Goal: Task Accomplishment & Management: Manage account settings

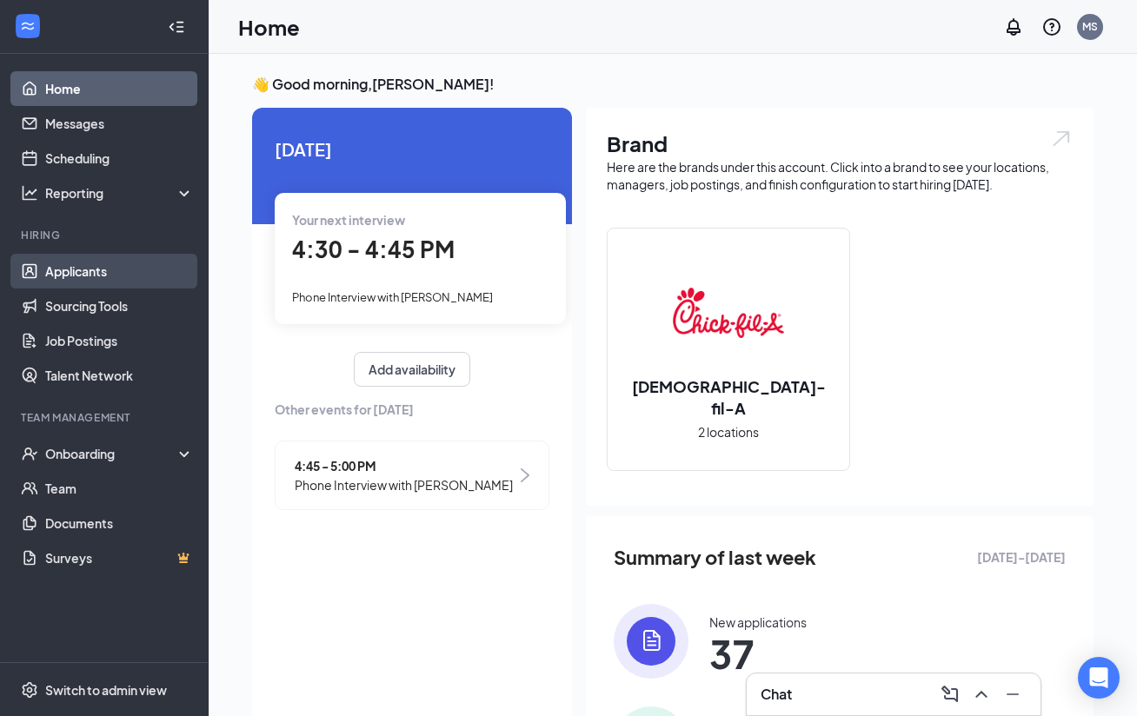
click at [133, 272] on link "Applicants" at bounding box center [119, 271] width 149 height 35
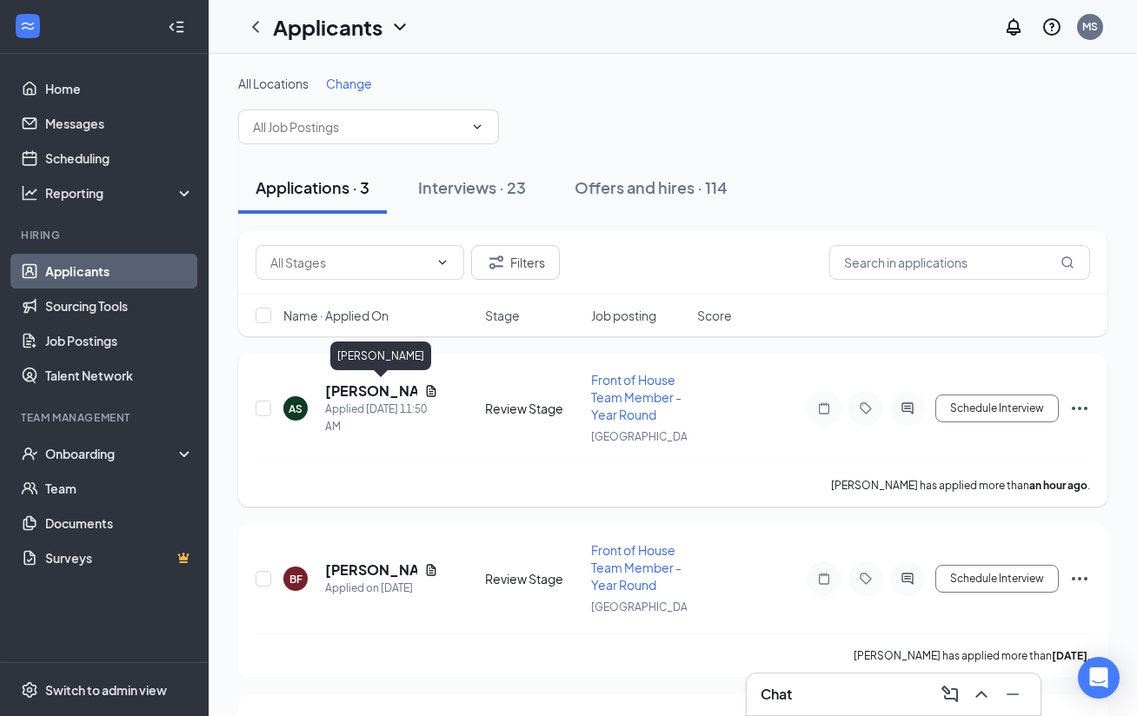
click at [345, 389] on h5 "[PERSON_NAME]" at bounding box center [371, 391] width 92 height 19
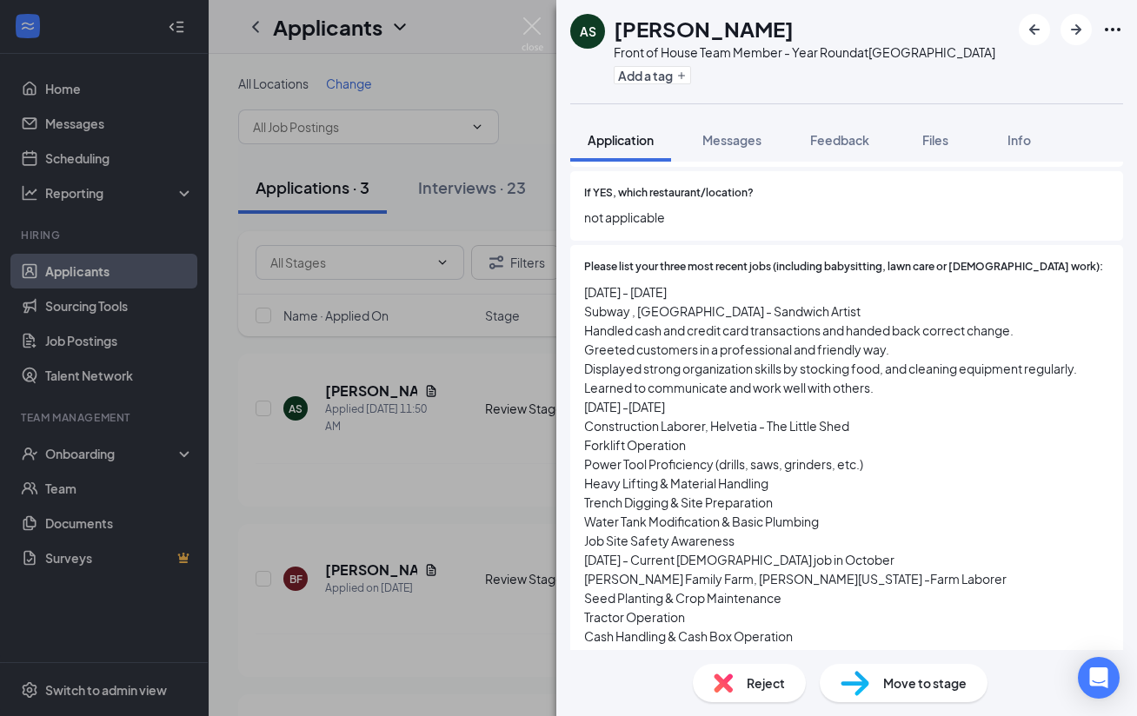
scroll to position [589, 0]
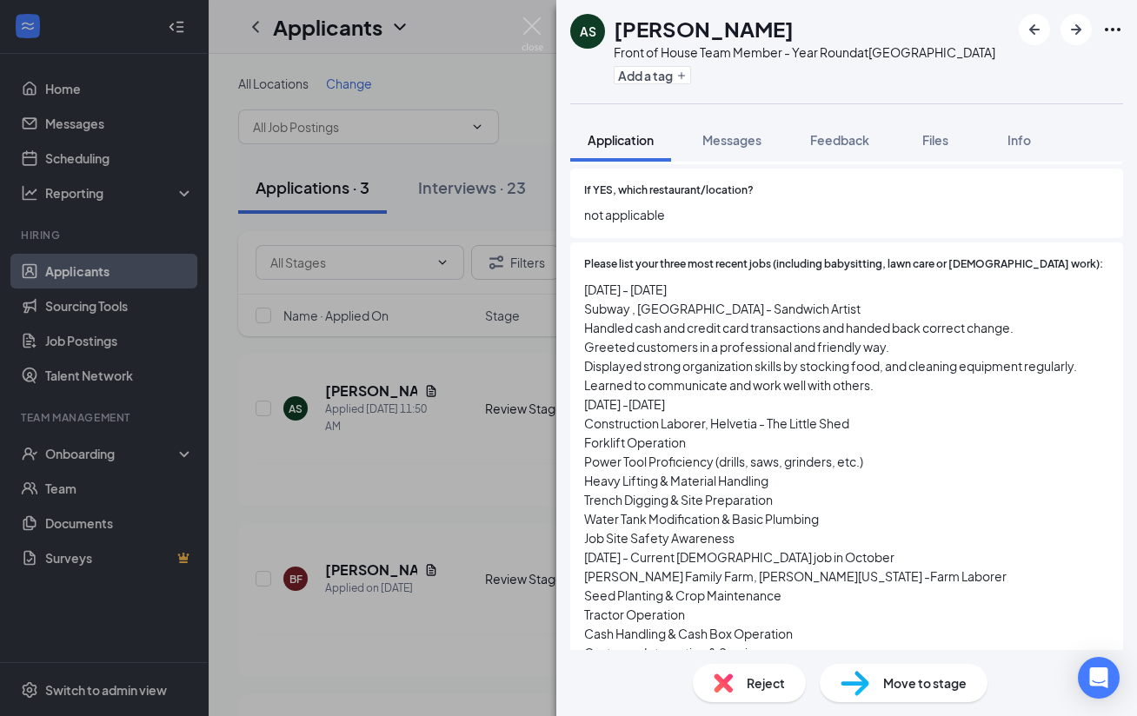
click at [199, 334] on div "AS [PERSON_NAME] Front of House Team Member - Year Round at [GEOGRAPHIC_DATA] A…" at bounding box center [568, 358] width 1137 height 716
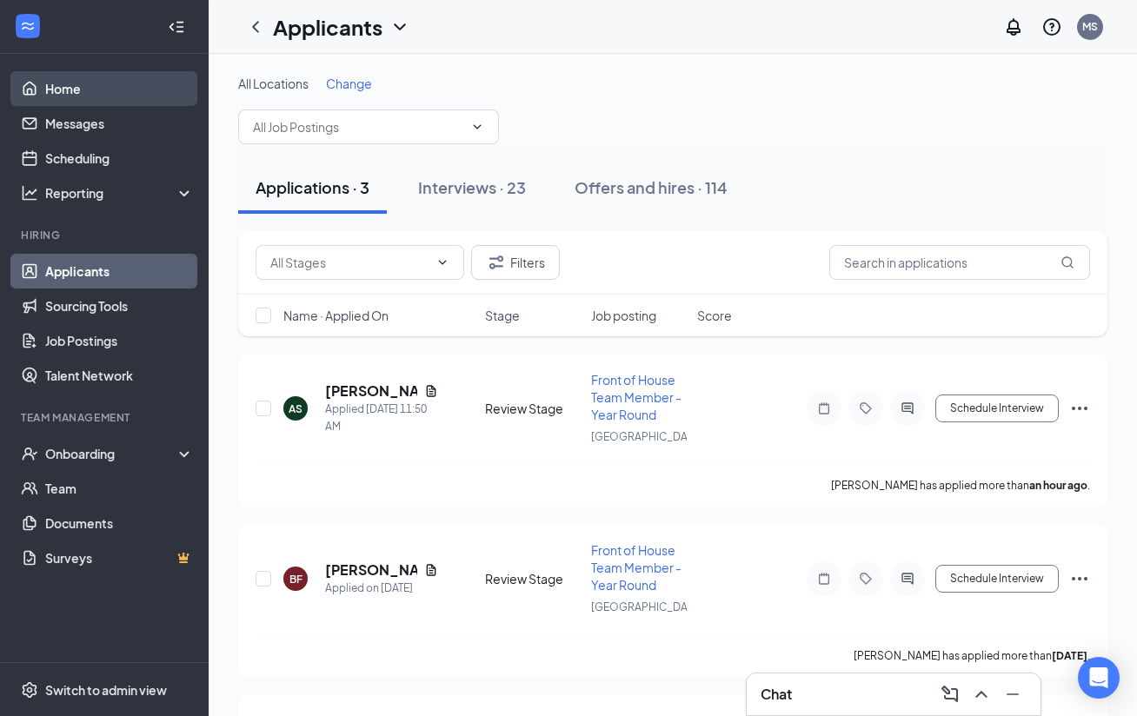
click at [119, 84] on link "Home" at bounding box center [119, 88] width 149 height 35
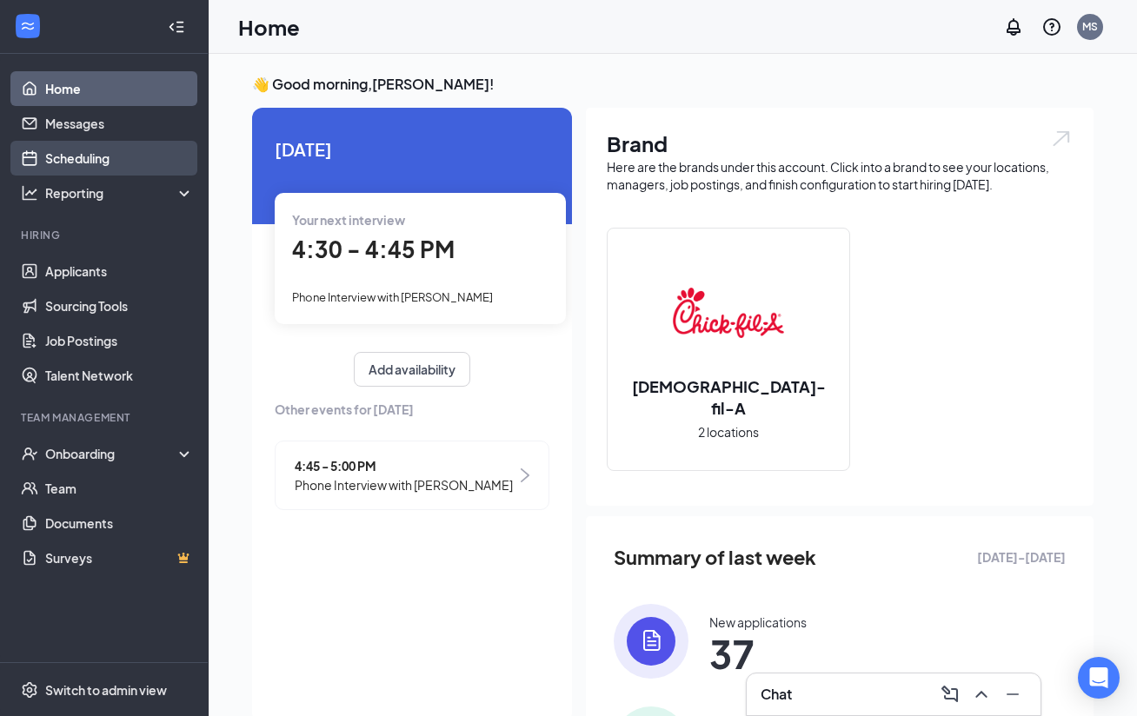
click at [104, 152] on link "Scheduling" at bounding box center [119, 158] width 149 height 35
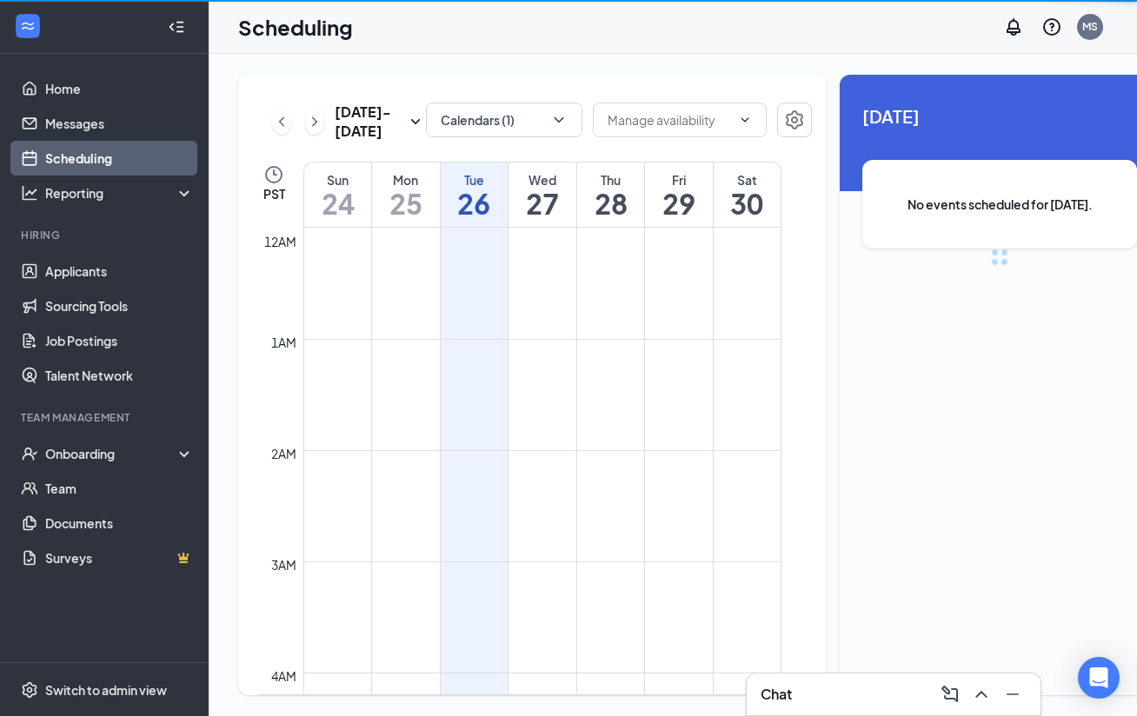
scroll to position [855, 0]
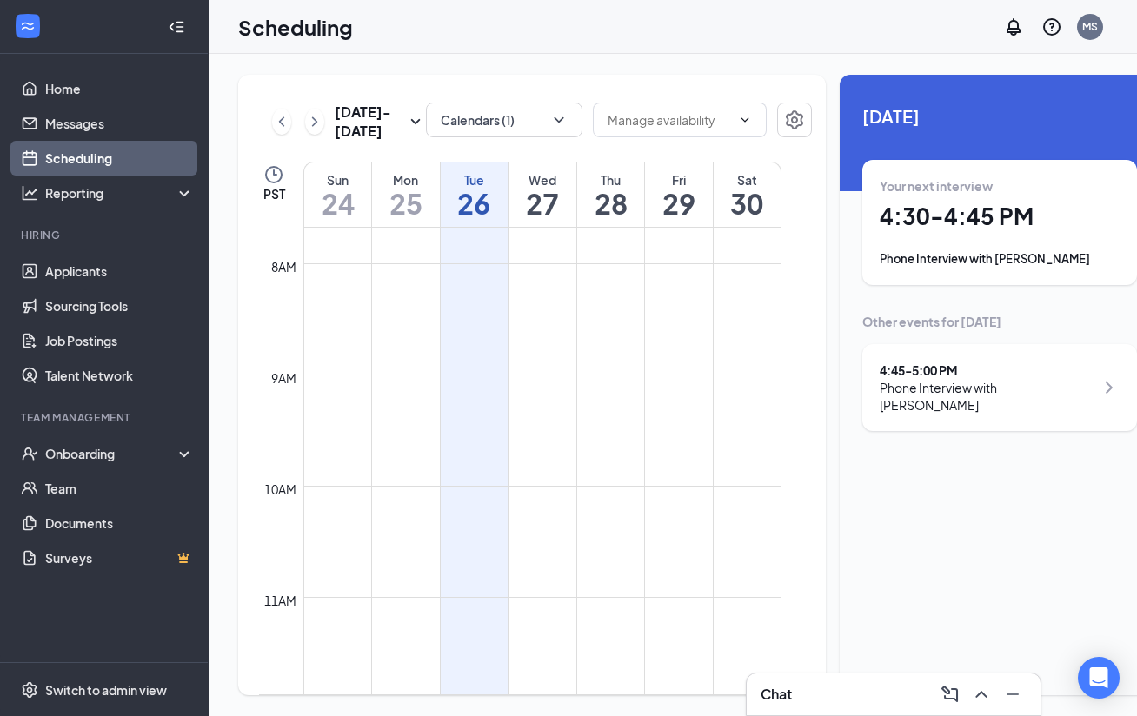
click at [308, 132] on icon "ChevronRight" at bounding box center [314, 121] width 17 height 21
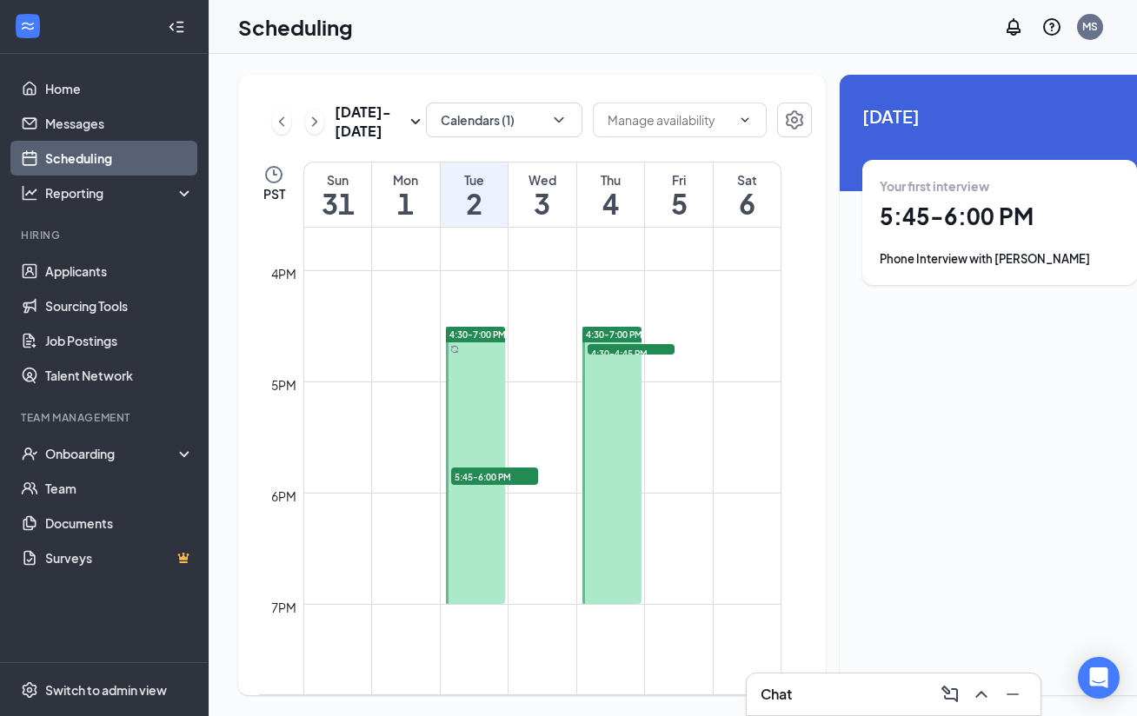
scroll to position [1795, 0]
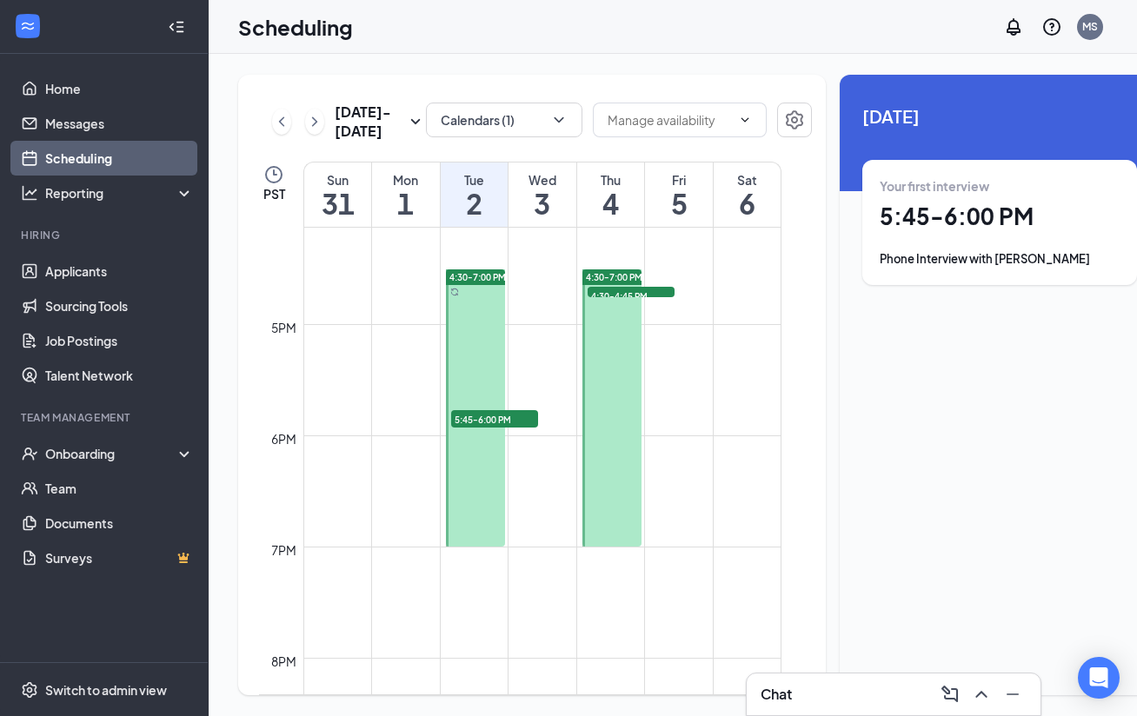
click at [477, 325] on div at bounding box center [476, 407] width 60 height 277
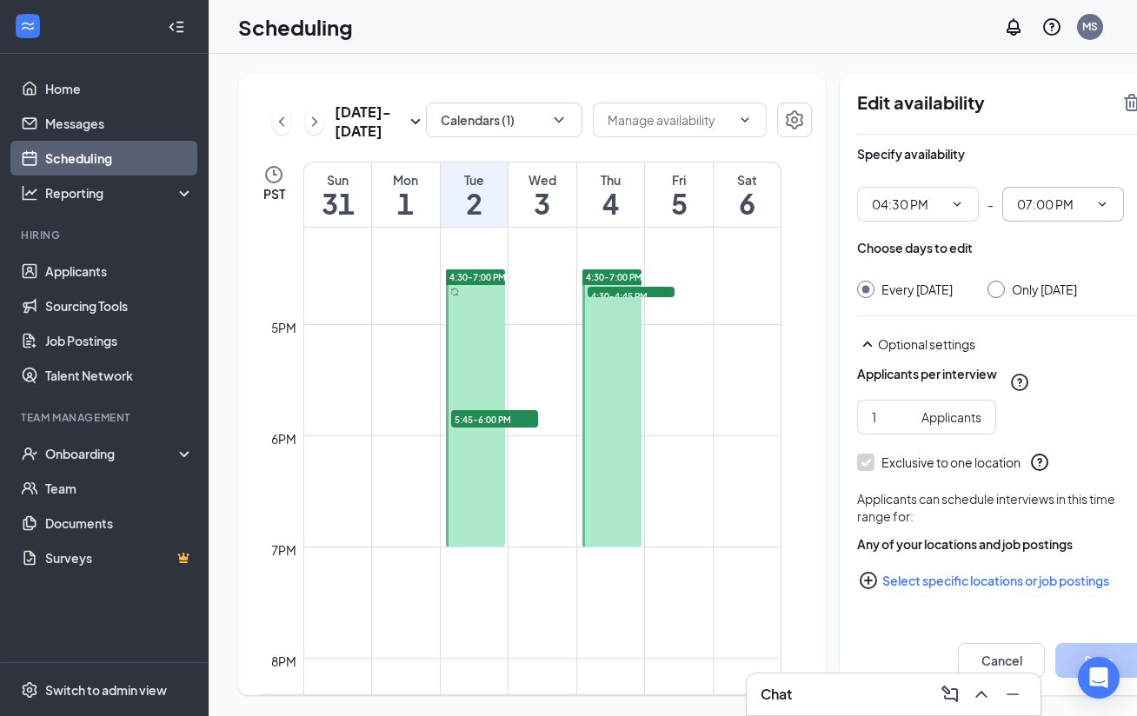
click at [1083, 197] on span "07:00 PM" at bounding box center [1063, 204] width 122 height 35
click at [1041, 265] on div "06:00 PM" at bounding box center [1034, 266] width 94 height 19
type input "06:00 PM"
click at [988, 289] on input "Only [DATE]" at bounding box center [994, 287] width 12 height 12
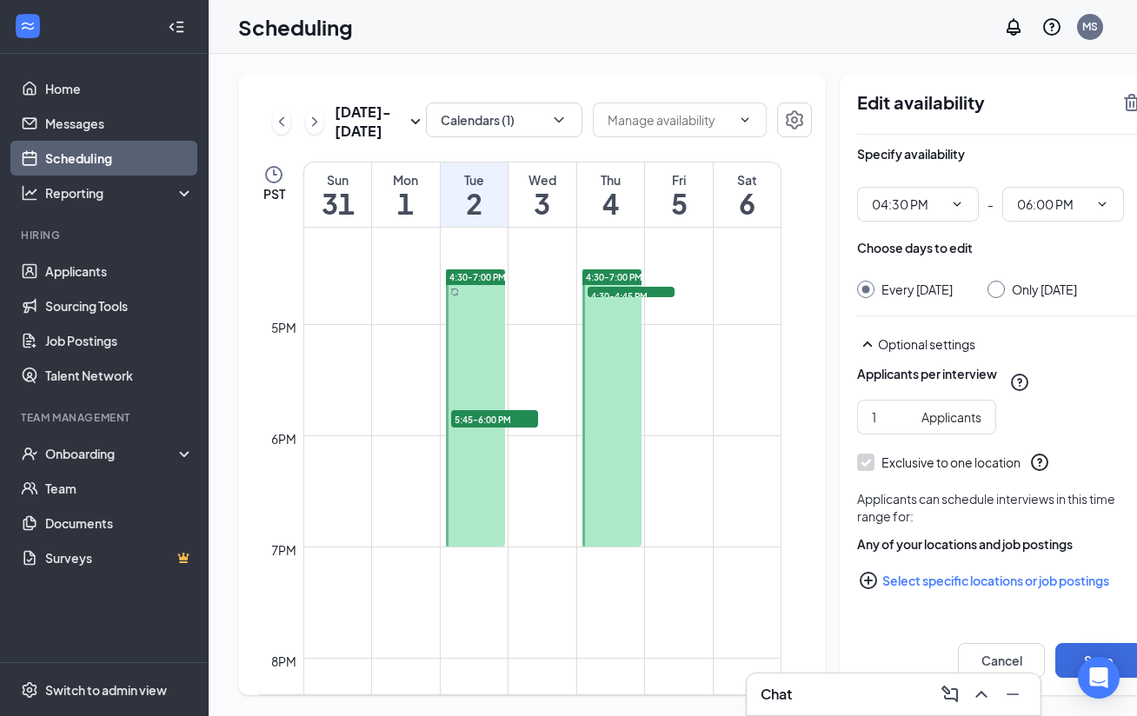
radio input "true"
radio input "false"
click at [1055, 656] on button "Save" at bounding box center [1098, 660] width 87 height 35
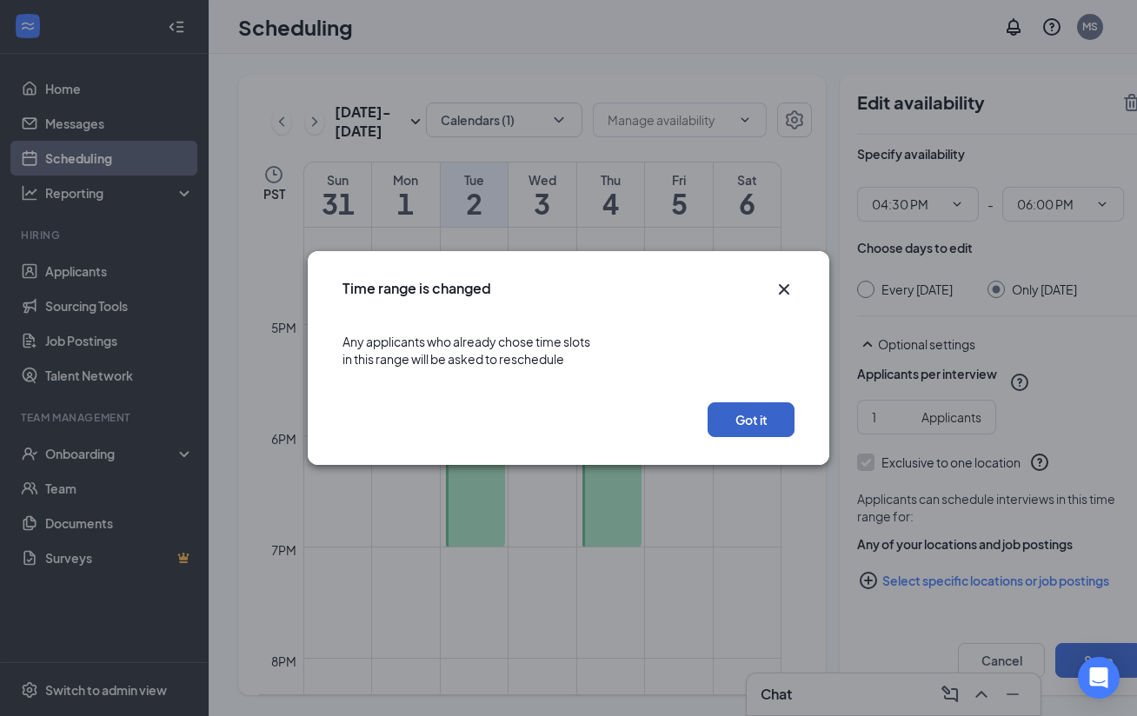
click at [755, 422] on button "Got it" at bounding box center [751, 419] width 87 height 35
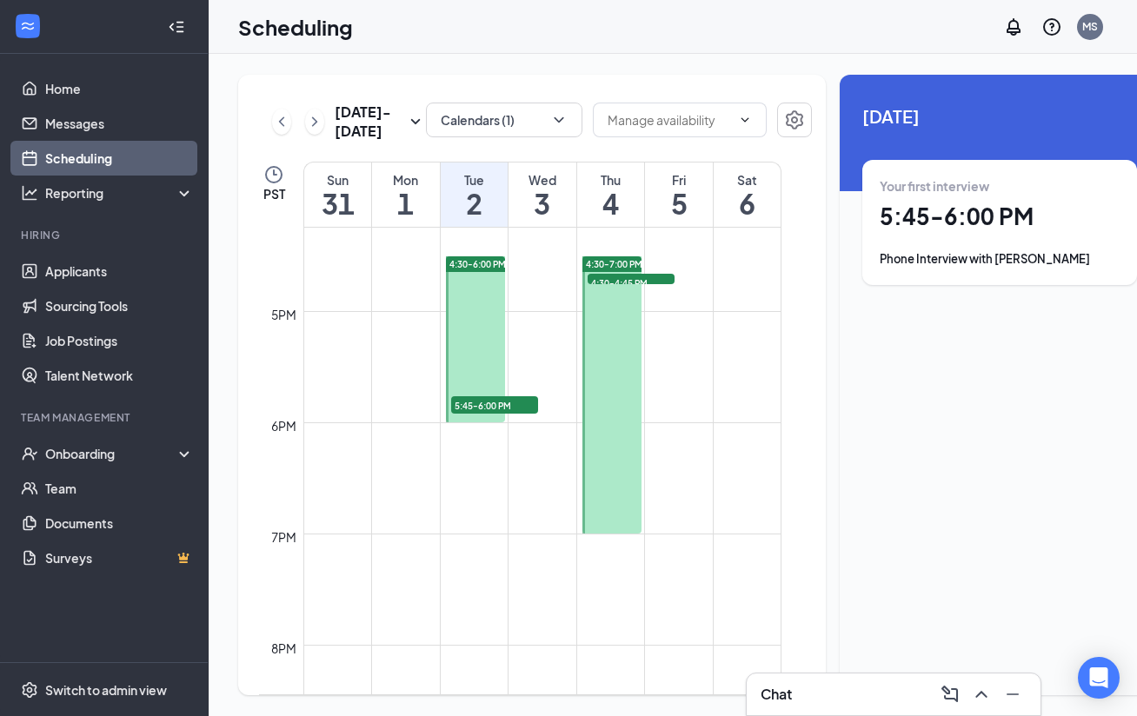
scroll to position [1809, 0]
click at [103, 262] on link "Applicants" at bounding box center [119, 271] width 149 height 35
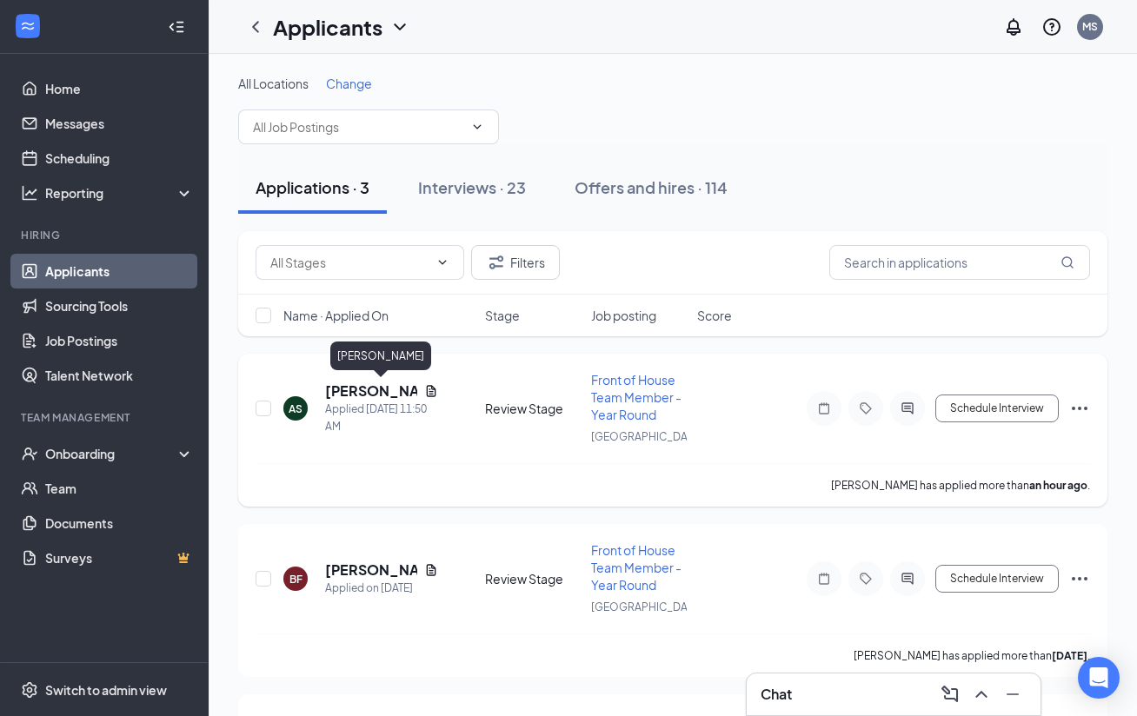
click at [352, 393] on h5 "[PERSON_NAME]" at bounding box center [371, 391] width 92 height 19
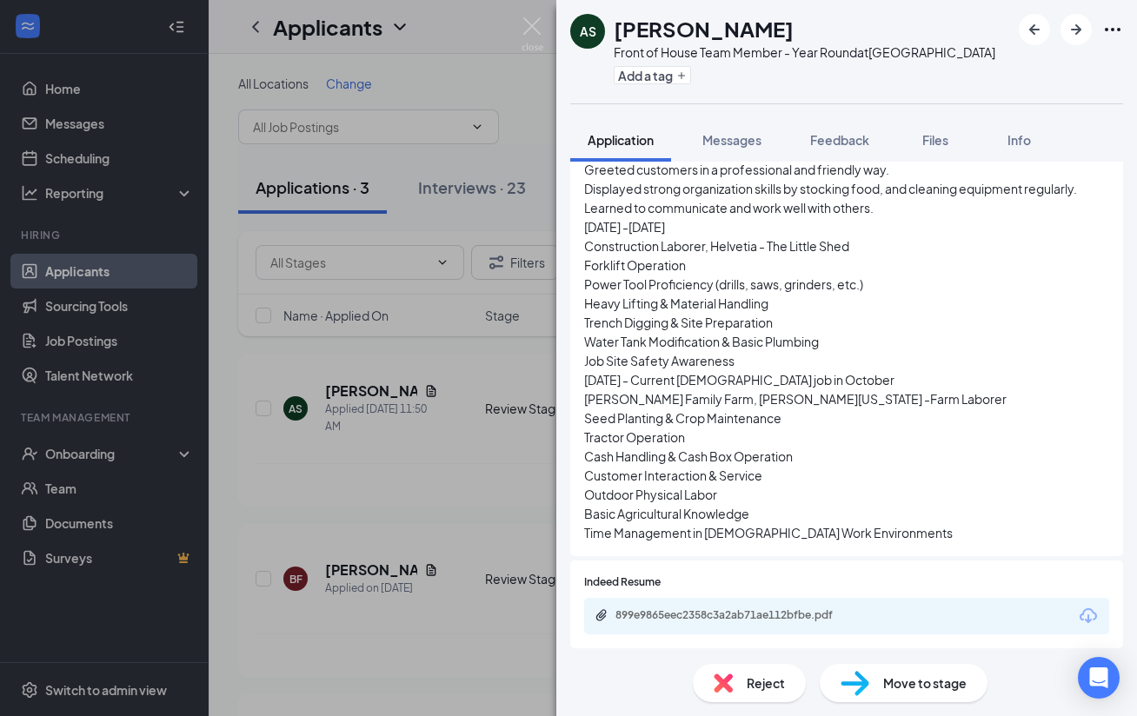
scroll to position [790, 0]
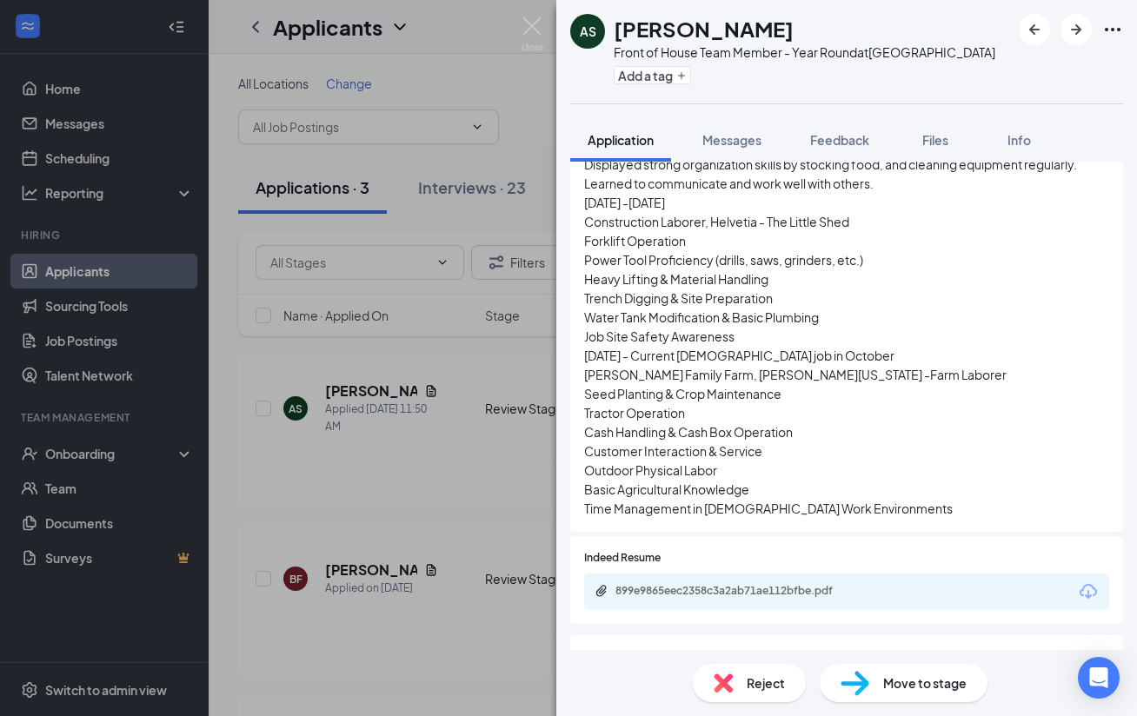
click at [741, 682] on div "Reject" at bounding box center [749, 683] width 113 height 38
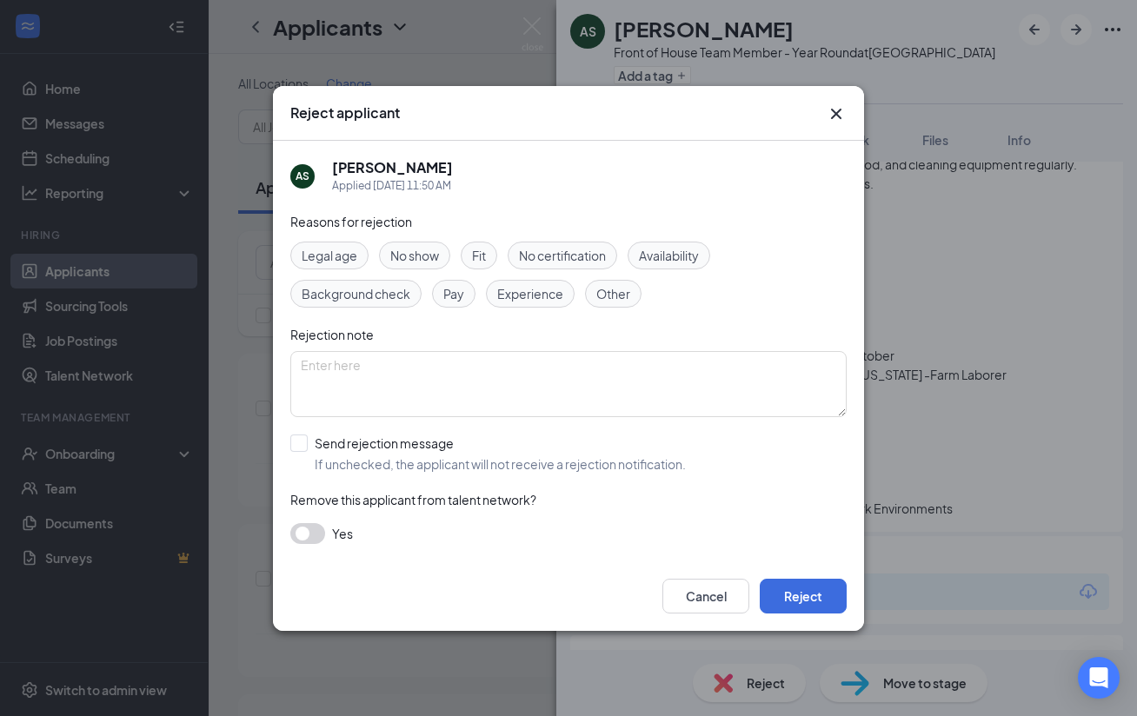
click at [542, 305] on div "Experience" at bounding box center [530, 294] width 89 height 28
click at [437, 455] on input "Send rejection message If unchecked, the applicant will not receive a rejection…" at bounding box center [488, 454] width 396 height 38
checkbox input "true"
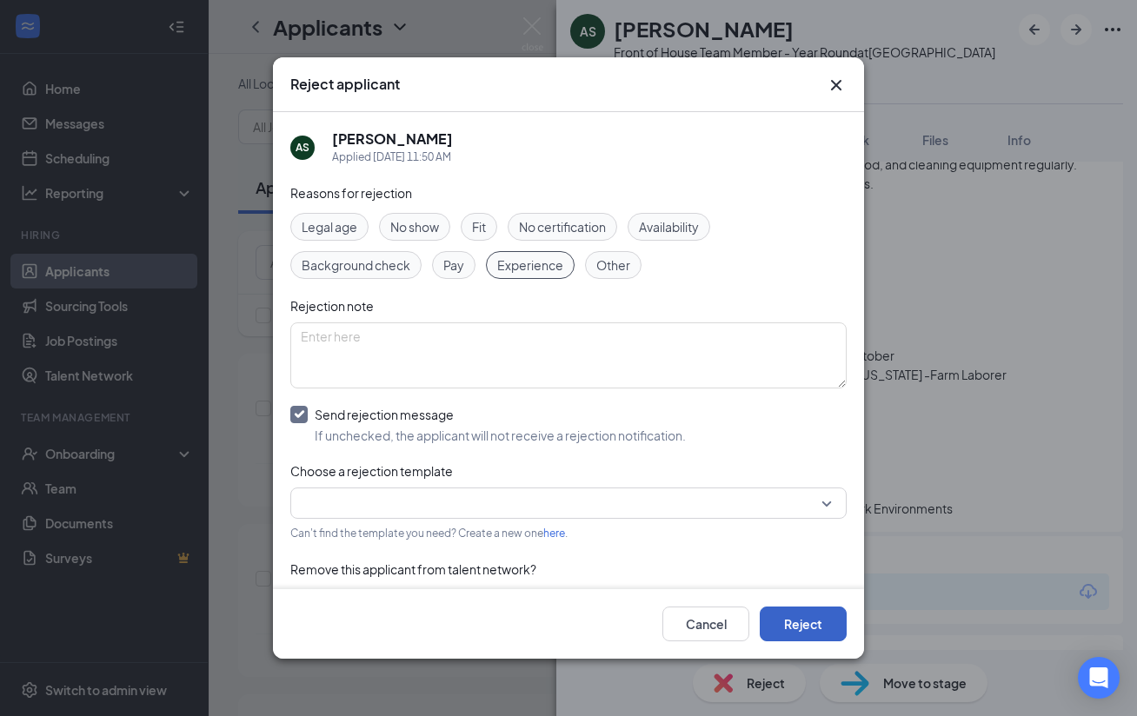
click at [796, 632] on button "Reject" at bounding box center [803, 624] width 87 height 35
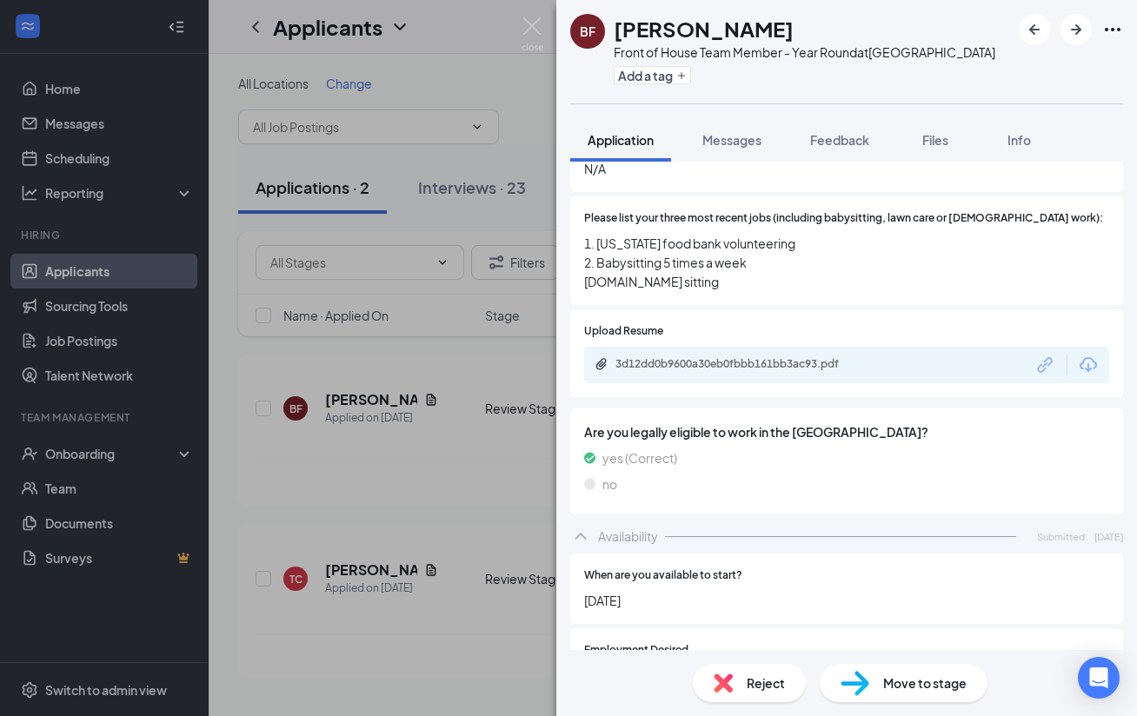
scroll to position [634, 0]
click at [716, 358] on div "3d12dd0b9600a30eb0fbbb161bb3ac93.pdf" at bounding box center [736, 365] width 243 height 14
click at [542, 21] on img at bounding box center [533, 34] width 22 height 34
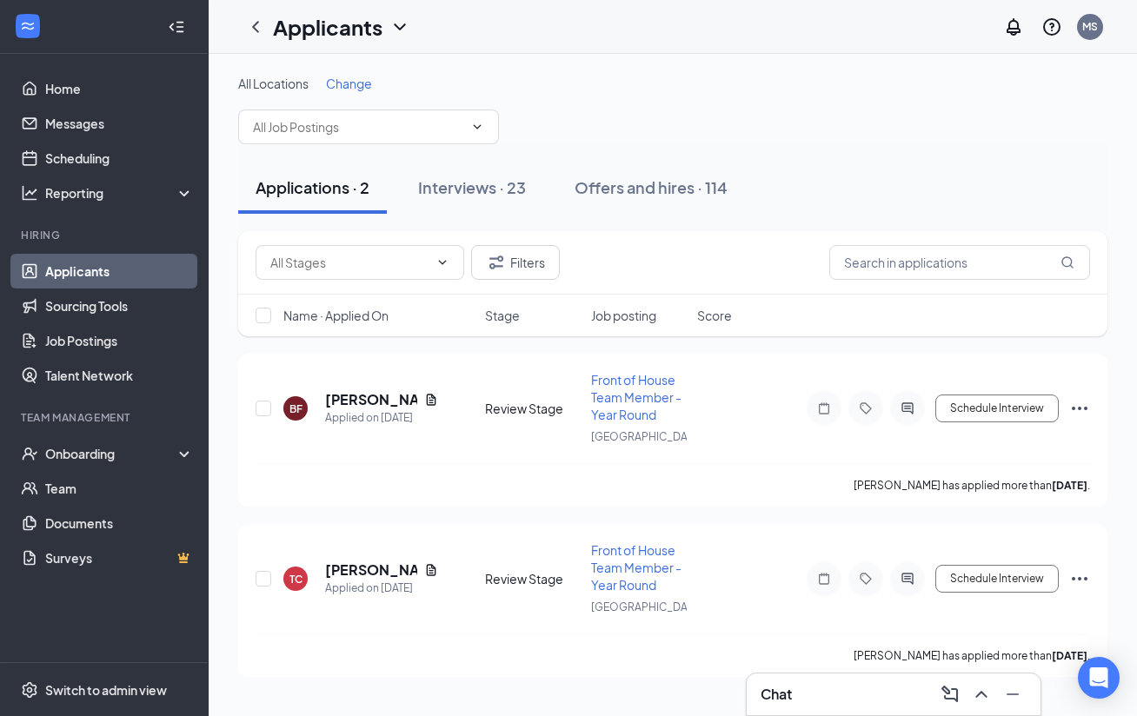
click at [771, 693] on h3 "Chat" at bounding box center [776, 694] width 31 height 19
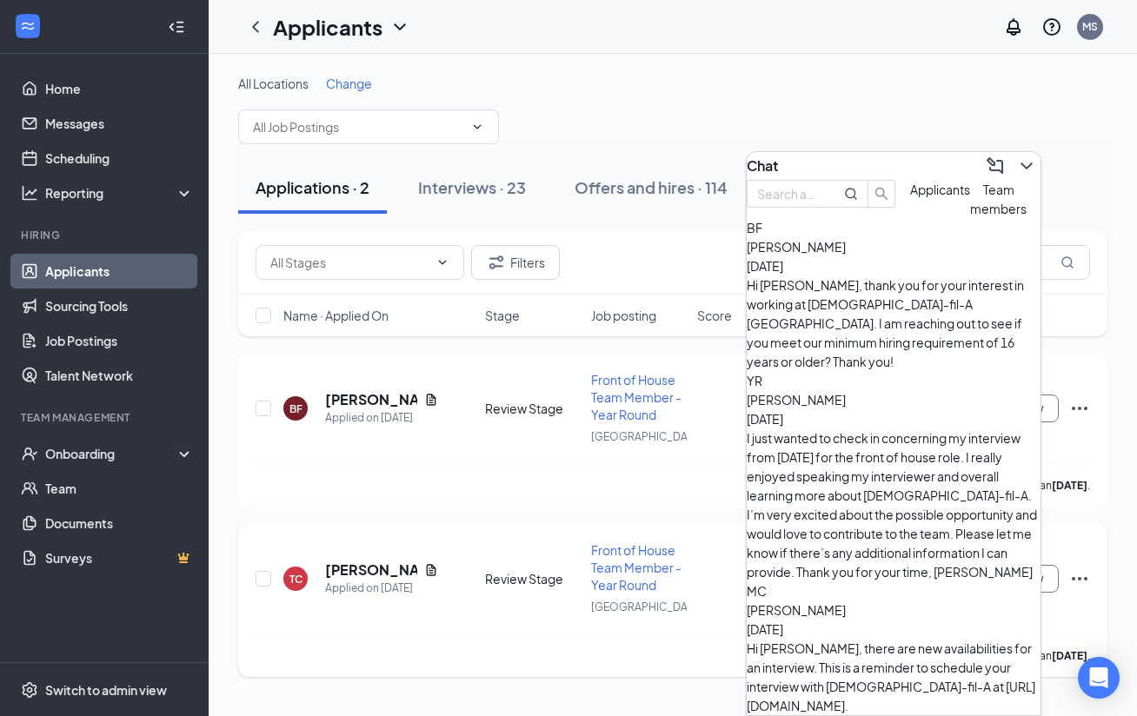
click at [442, 627] on div "TC [PERSON_NAME] Applied on [DATE] Review Stage Front of House Team Member - Ye…" at bounding box center [673, 588] width 835 height 92
click at [362, 575] on h5 "[PERSON_NAME]" at bounding box center [371, 570] width 92 height 19
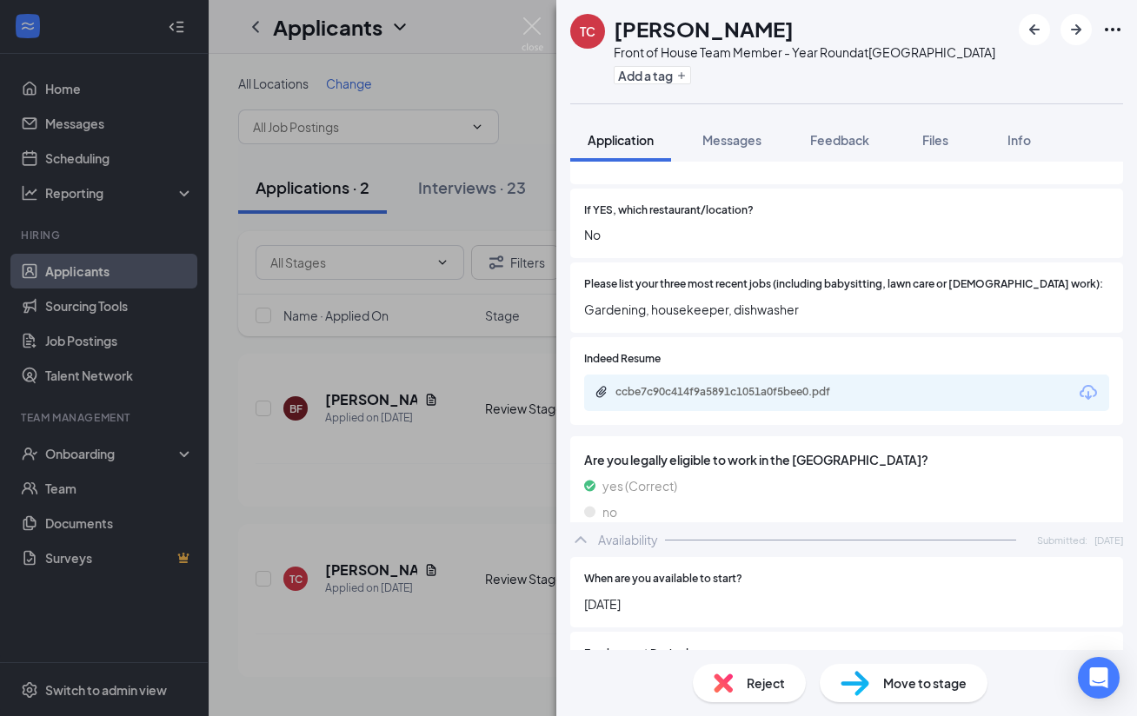
scroll to position [634, 0]
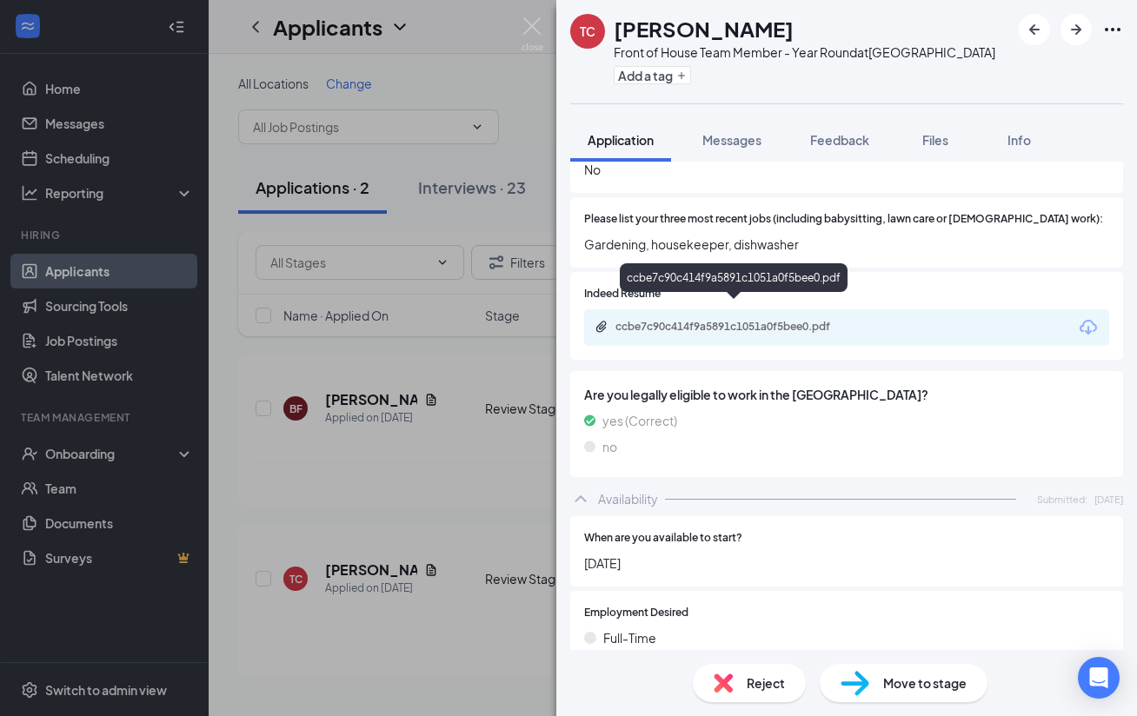
click at [742, 320] on div "ccbe7c90c414f9a5891c1051a0f5bee0.pdf" at bounding box center [736, 327] width 243 height 14
click at [742, 677] on div "Reject" at bounding box center [749, 683] width 113 height 38
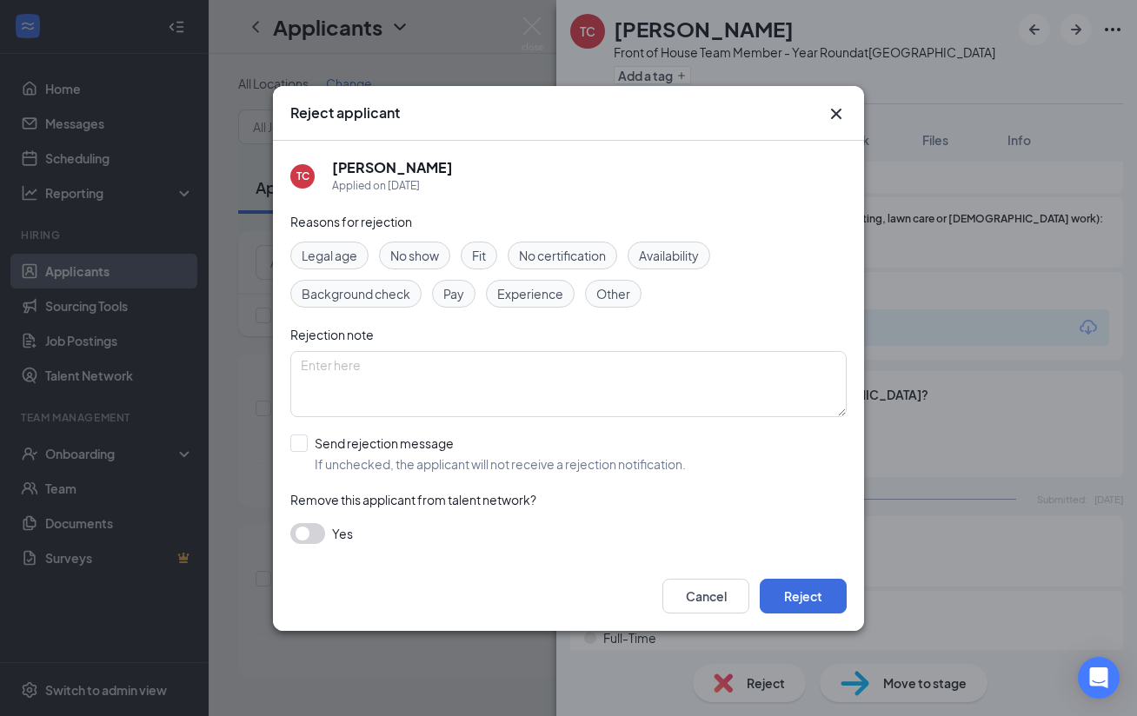
click at [535, 307] on div "Experience" at bounding box center [530, 294] width 89 height 28
click at [416, 462] on input "Send rejection message If unchecked, the applicant will not receive a rejection…" at bounding box center [488, 454] width 396 height 38
checkbox input "true"
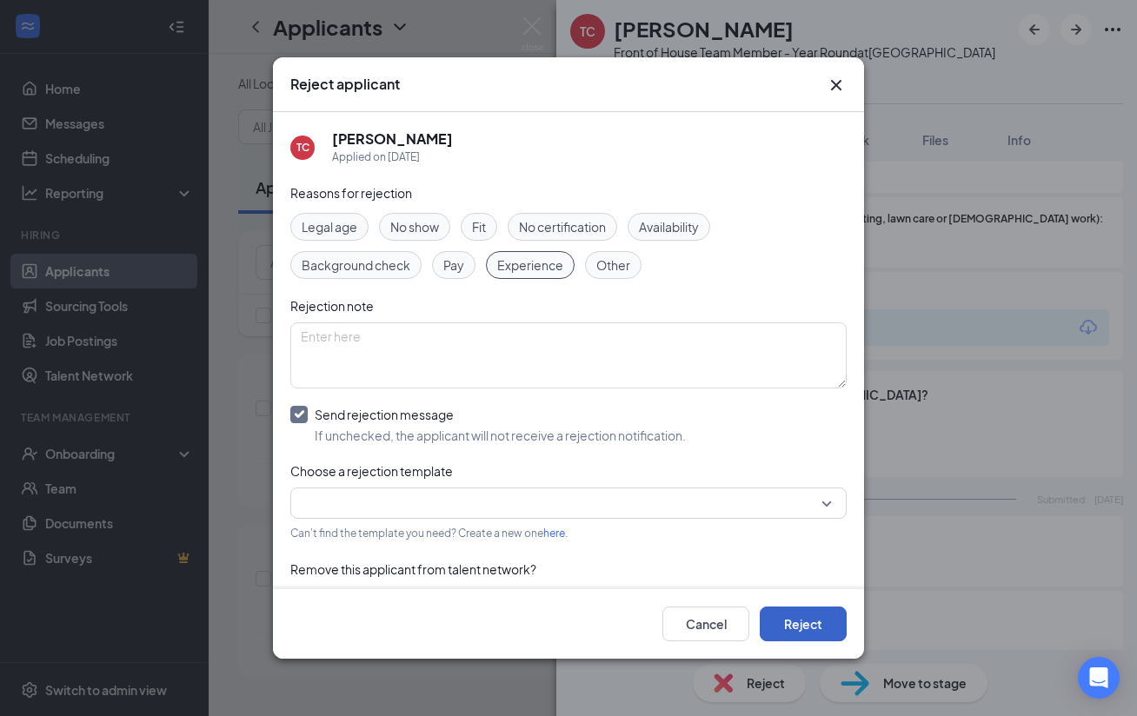
click at [805, 615] on button "Reject" at bounding box center [803, 624] width 87 height 35
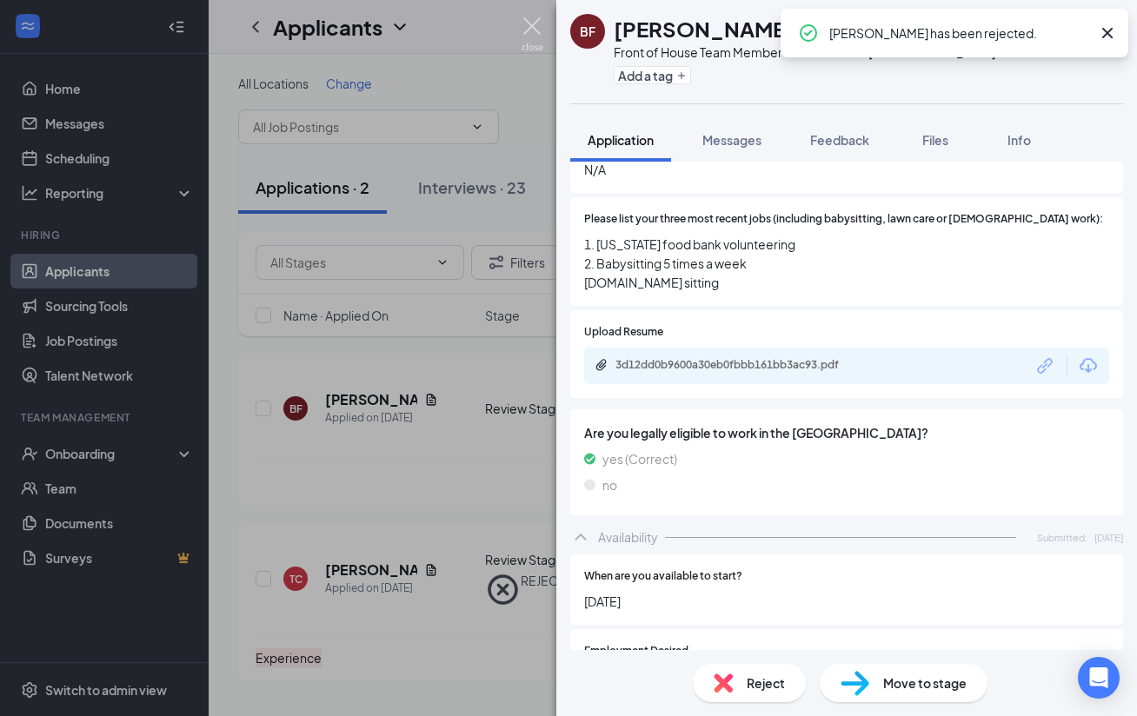
click at [531, 34] on img at bounding box center [533, 34] width 22 height 34
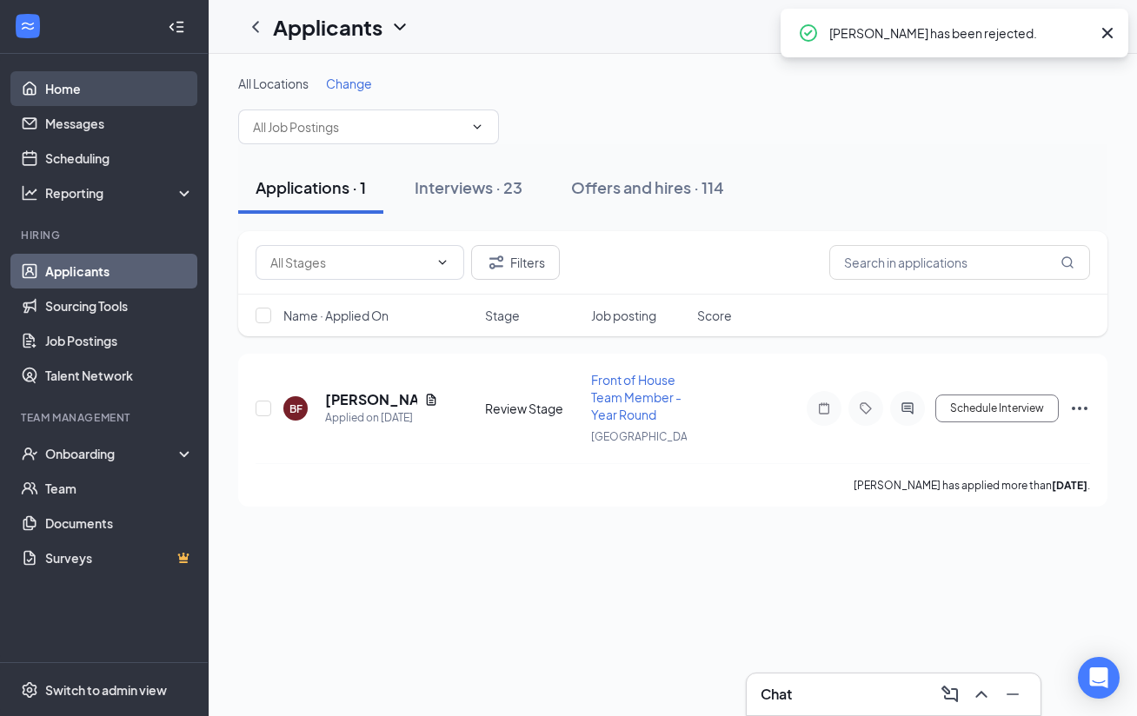
click at [70, 83] on link "Home" at bounding box center [119, 88] width 149 height 35
